Goal: Task Accomplishment & Management: Use online tool/utility

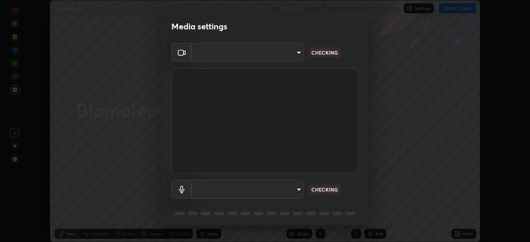
scroll to position [242, 530]
type input "fc4d4439d1e3cd5bf723ac255ffd14dacaf4da6be6177ce78d3c554f4da9d8ff"
click at [268, 56] on body "Erase all Biomolecules Recording WAS SCHEDULED TO START AT 1:45 PM Settings STA…" at bounding box center [265, 121] width 530 height 242
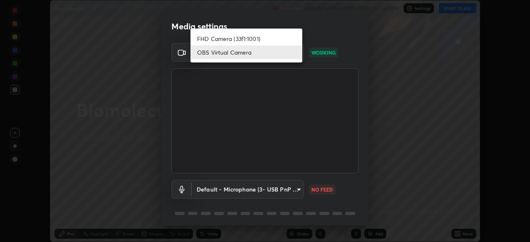
click at [248, 56] on li "OBS Virtual Camera" at bounding box center [247, 53] width 112 height 14
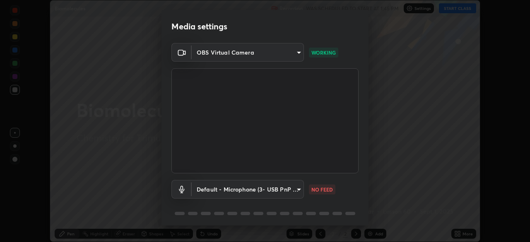
click at [278, 191] on body "Erase all Biomolecules Recording WAS SCHEDULED TO START AT 1:45 PM Settings STA…" at bounding box center [265, 121] width 530 height 242
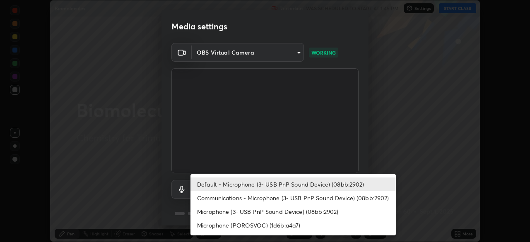
click at [226, 199] on li "Communications - Microphone (3- USB PnP Sound Device) (08bb:2902)" at bounding box center [294, 198] width 206 height 14
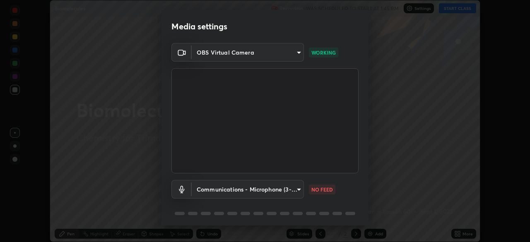
type input "communications"
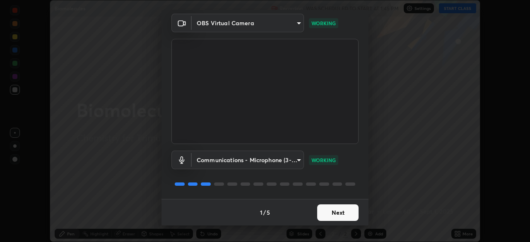
click at [336, 216] on button "Next" at bounding box center [337, 213] width 41 height 17
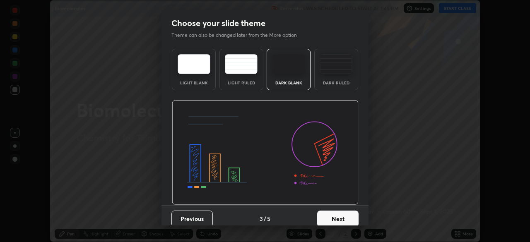
click at [333, 218] on button "Next" at bounding box center [337, 219] width 41 height 17
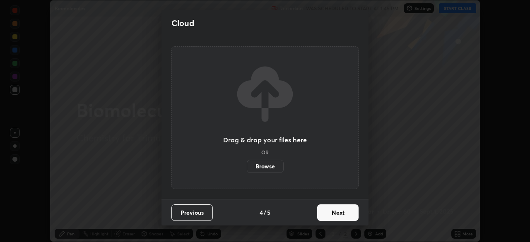
click at [334, 220] on button "Next" at bounding box center [337, 213] width 41 height 17
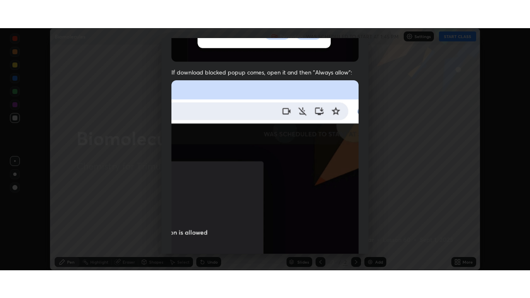
scroll to position [199, 0]
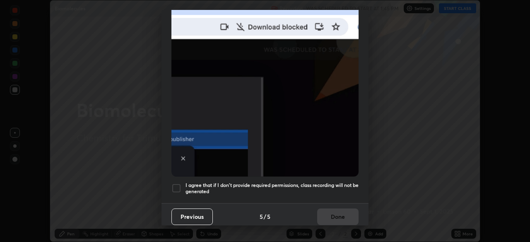
click at [177, 184] on div at bounding box center [177, 189] width 10 height 10
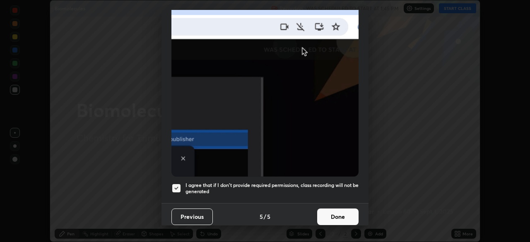
click at [340, 211] on button "Done" at bounding box center [337, 217] width 41 height 17
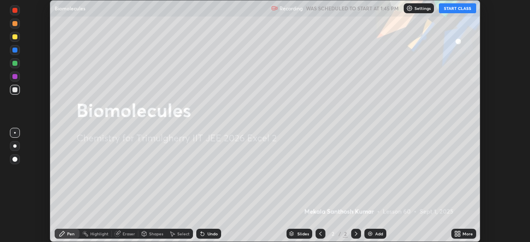
click at [456, 10] on button "START CLASS" at bounding box center [457, 8] width 37 height 10
click at [460, 234] on icon at bounding box center [458, 234] width 7 height 7
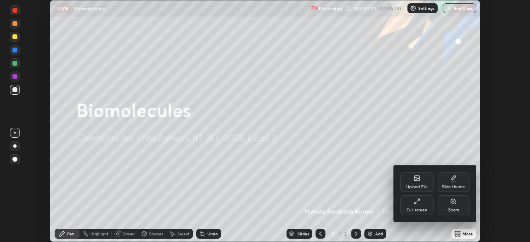
click at [417, 212] on div "Full screen" at bounding box center [417, 210] width 21 height 4
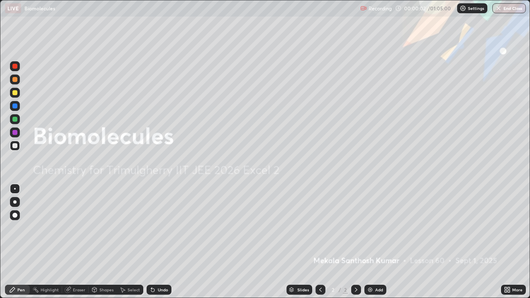
scroll to position [298, 530]
click at [377, 242] on div "Add" at bounding box center [379, 290] width 8 height 4
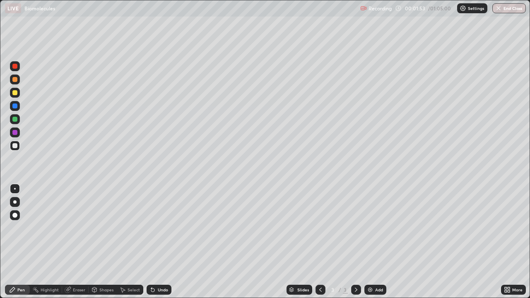
click at [15, 119] on div at bounding box center [14, 119] width 5 height 5
click at [151, 242] on icon at bounding box center [151, 288] width 1 height 1
click at [155, 242] on icon at bounding box center [153, 290] width 7 height 7
click at [160, 242] on div "Undo" at bounding box center [163, 290] width 10 height 4
click at [165, 242] on div "Undo" at bounding box center [163, 290] width 10 height 4
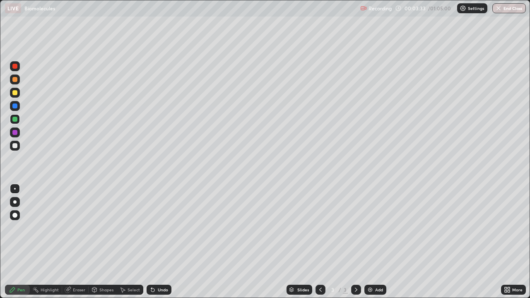
click at [170, 242] on div "Undo" at bounding box center [159, 290] width 25 height 10
click at [155, 242] on div "Undo" at bounding box center [159, 290] width 25 height 10
click at [16, 146] on div at bounding box center [14, 145] width 5 height 5
click at [152, 242] on icon at bounding box center [152, 290] width 3 height 3
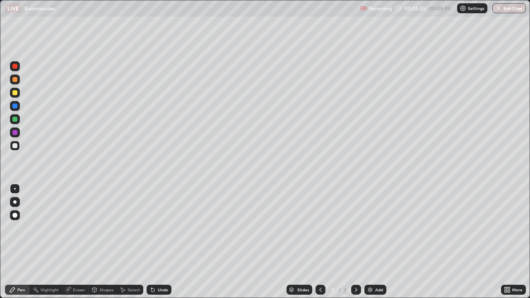
click at [152, 242] on icon at bounding box center [152, 290] width 3 height 3
click at [151, 242] on icon at bounding box center [152, 290] width 3 height 3
click at [150, 242] on icon at bounding box center [153, 290] width 7 height 7
click at [152, 242] on icon at bounding box center [152, 290] width 3 height 3
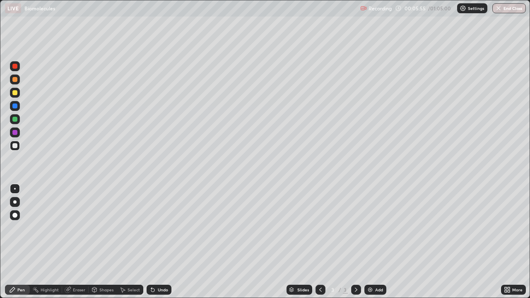
click at [150, 242] on icon at bounding box center [153, 290] width 7 height 7
click at [77, 242] on div "Eraser" at bounding box center [79, 290] width 12 height 4
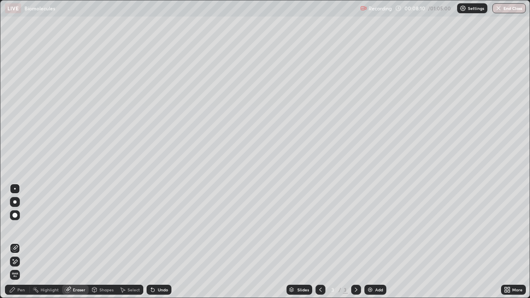
click at [22, 242] on div "Pen" at bounding box center [20, 290] width 7 height 4
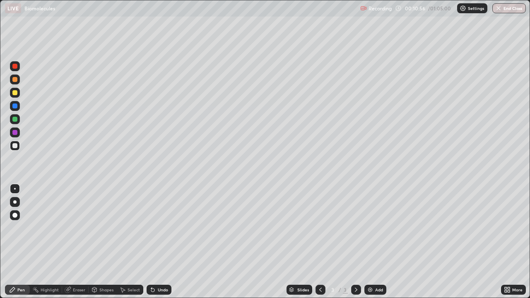
click at [369, 242] on img at bounding box center [370, 290] width 7 height 7
click at [367, 242] on img at bounding box center [370, 290] width 7 height 7
click at [16, 121] on div at bounding box center [14, 119] width 5 height 5
click at [130, 242] on div "Select" at bounding box center [134, 290] width 12 height 4
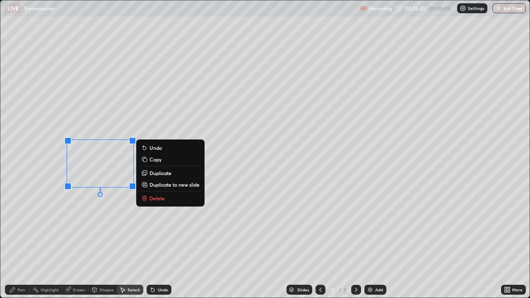
click at [43, 187] on div "0 ° Undo Copy Duplicate Duplicate to new slide Delete" at bounding box center [265, 149] width 530 height 298
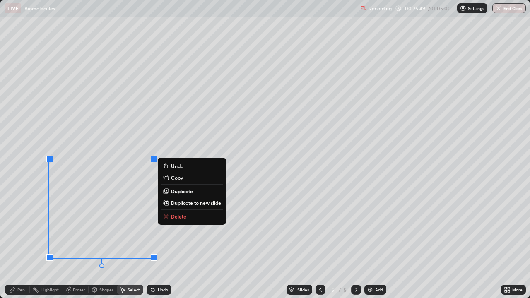
click at [184, 202] on p "Duplicate to new slide" at bounding box center [196, 203] width 50 height 7
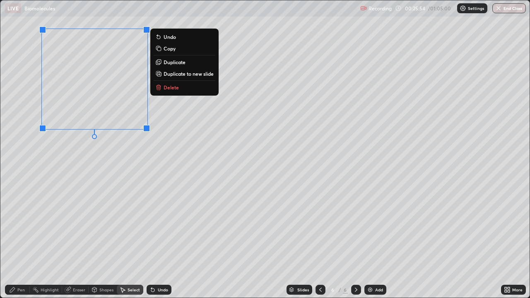
click at [91, 195] on div "0 ° Undo Copy Duplicate Duplicate to new slide Delete" at bounding box center [265, 149] width 530 height 298
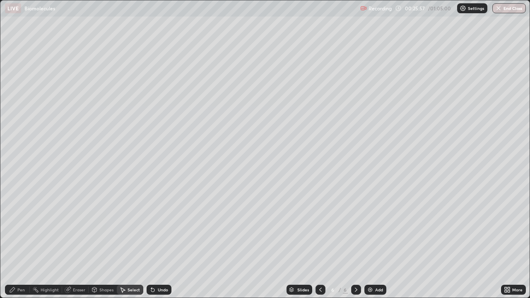
click at [153, 242] on icon at bounding box center [152, 290] width 3 height 3
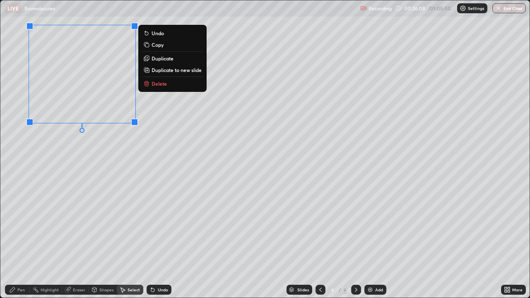
click at [56, 187] on div "0 ° Undo Copy Duplicate Duplicate to new slide Delete" at bounding box center [265, 149] width 530 height 298
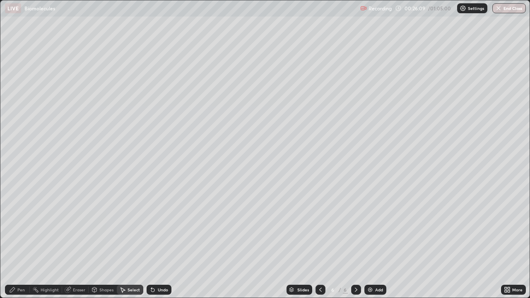
click at [24, 242] on div "Pen" at bounding box center [20, 290] width 7 height 4
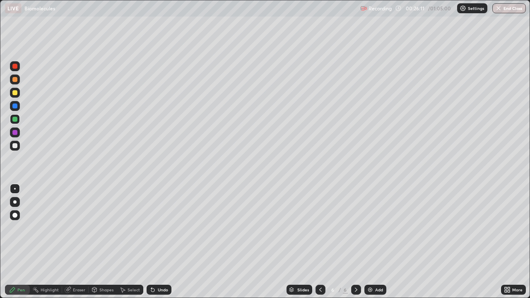
click at [16, 147] on div at bounding box center [14, 145] width 5 height 5
click at [320, 242] on icon at bounding box center [321, 290] width 2 height 4
click at [356, 242] on icon at bounding box center [356, 290] width 7 height 7
click at [375, 242] on div "Add" at bounding box center [379, 290] width 8 height 4
click at [15, 119] on div at bounding box center [14, 119] width 5 height 5
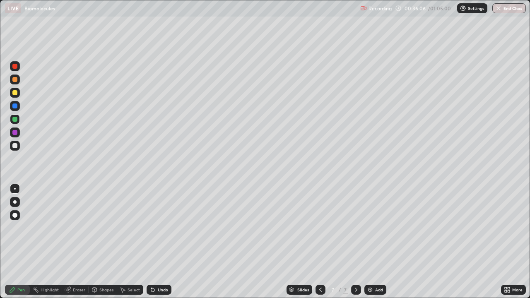
click at [18, 148] on div at bounding box center [15, 146] width 10 height 10
click at [17, 133] on div at bounding box center [14, 132] width 5 height 5
click at [371, 242] on div "Add" at bounding box center [376, 290] width 22 height 10
click at [16, 97] on div at bounding box center [15, 93] width 10 height 10
click at [160, 242] on div "Undo" at bounding box center [159, 290] width 25 height 10
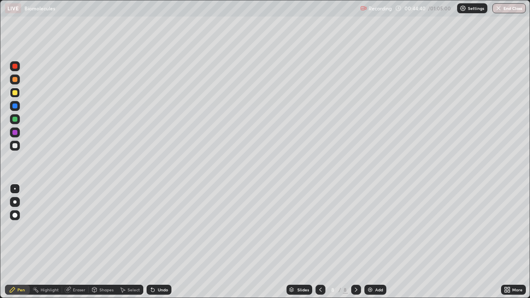
click at [158, 242] on div "Undo" at bounding box center [159, 290] width 25 height 10
click at [157, 242] on div "Undo" at bounding box center [159, 290] width 25 height 10
click at [160, 242] on div "Undo" at bounding box center [159, 290] width 25 height 10
click at [161, 242] on div "Undo" at bounding box center [163, 290] width 10 height 4
click at [159, 242] on div "Undo" at bounding box center [159, 290] width 25 height 10
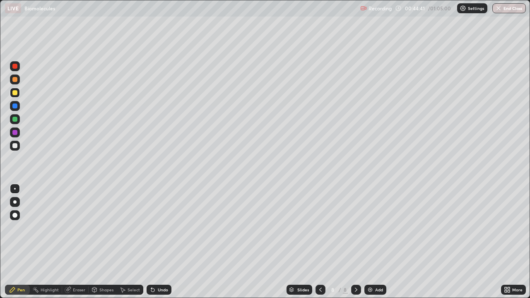
click at [157, 242] on div "Undo" at bounding box center [159, 290] width 25 height 10
click at [159, 242] on div "Undo" at bounding box center [159, 290] width 25 height 10
click at [158, 242] on div "Undo" at bounding box center [159, 290] width 25 height 10
click at [70, 242] on icon at bounding box center [68, 290] width 7 height 7
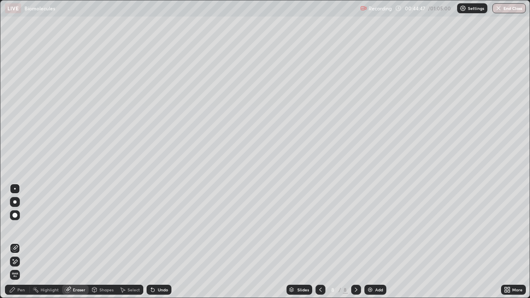
click at [24, 242] on div "Pen" at bounding box center [20, 290] width 7 height 4
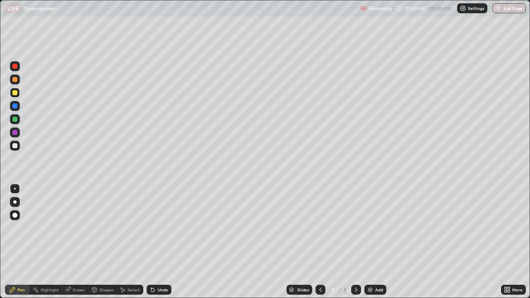
click at [369, 242] on div "Add" at bounding box center [376, 290] width 22 height 10
click at [15, 145] on div at bounding box center [14, 145] width 5 height 5
click at [15, 120] on div at bounding box center [14, 119] width 5 height 5
click at [152, 242] on icon at bounding box center [152, 290] width 3 height 3
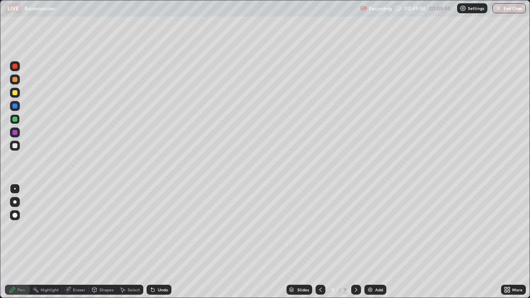
click at [151, 242] on icon at bounding box center [152, 290] width 3 height 3
click at [17, 148] on div at bounding box center [14, 145] width 5 height 5
click at [375, 242] on div "Add" at bounding box center [379, 290] width 8 height 4
click at [15, 80] on div at bounding box center [14, 79] width 5 height 5
click at [14, 66] on div at bounding box center [14, 66] width 5 height 5
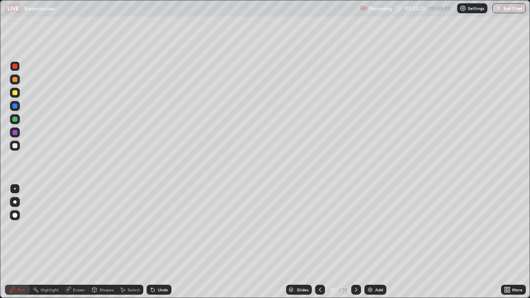
click at [12, 148] on div at bounding box center [15, 146] width 10 height 10
click at [17, 120] on div at bounding box center [14, 119] width 5 height 5
click at [12, 145] on div at bounding box center [14, 145] width 5 height 5
click at [373, 242] on div "Add" at bounding box center [376, 290] width 22 height 10
click at [151, 242] on icon at bounding box center [151, 288] width 1 height 1
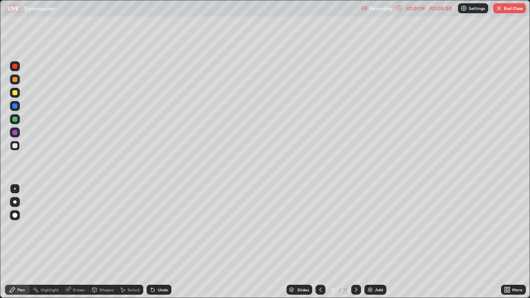
click at [14, 132] on div at bounding box center [14, 132] width 5 height 5
click at [55, 242] on div "Highlight" at bounding box center [50, 290] width 18 height 4
click at [16, 119] on div at bounding box center [14, 119] width 5 height 5
click at [17, 107] on div at bounding box center [14, 106] width 5 height 5
click at [15, 242] on icon at bounding box center [15, 262] width 7 height 7
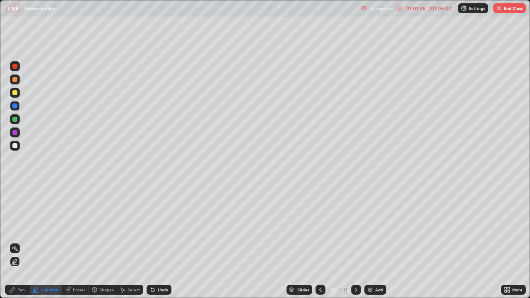
click at [19, 242] on div "Pen" at bounding box center [20, 290] width 7 height 4
click at [15, 93] on div at bounding box center [14, 92] width 5 height 5
click at [15, 134] on div at bounding box center [14, 132] width 5 height 5
click at [43, 242] on div "Highlight" at bounding box center [50, 290] width 18 height 4
click at [13, 242] on icon at bounding box center [12, 290] width 5 height 5
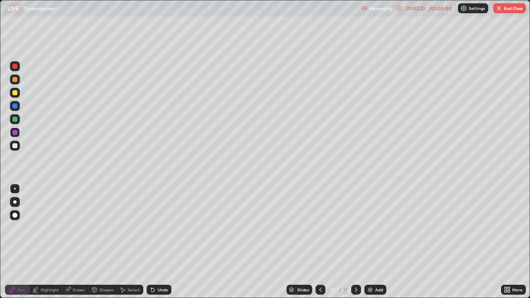
click at [151, 242] on icon at bounding box center [152, 290] width 3 height 3
click at [150, 242] on icon at bounding box center [153, 290] width 7 height 7
click at [151, 242] on icon at bounding box center [152, 290] width 3 height 3
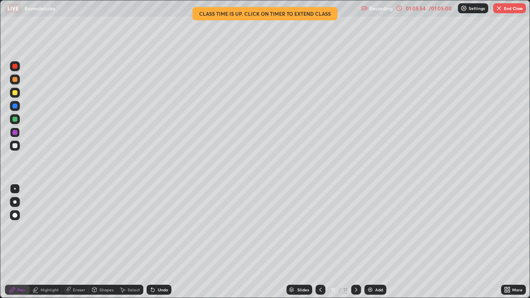
click at [512, 5] on button "End Class" at bounding box center [510, 8] width 33 height 10
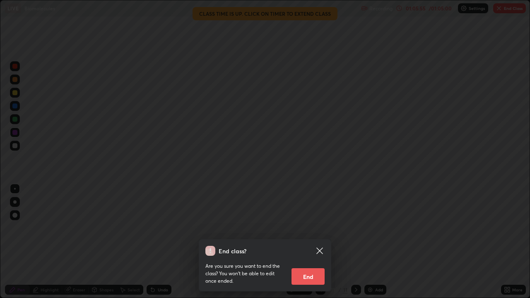
click at [321, 242] on button "End" at bounding box center [308, 277] width 33 height 17
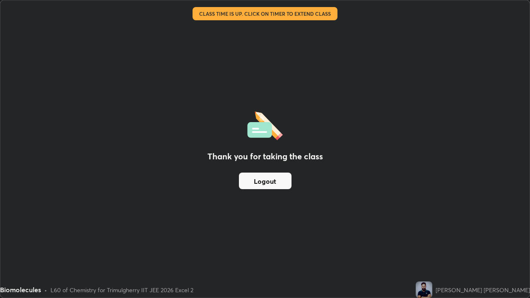
click at [287, 180] on button "Logout" at bounding box center [265, 181] width 53 height 17
